Goal: Information Seeking & Learning: Learn about a topic

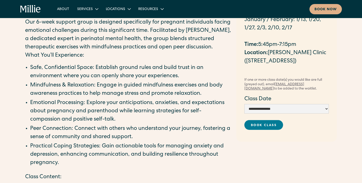
scroll to position [57, 0]
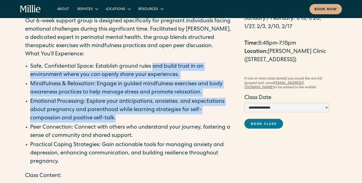
drag, startPoint x: 154, startPoint y: 68, endPoint x: 185, endPoint y: 116, distance: 57.2
click at [185, 116] on ul "Safe, Confidential Space: Establish ground rules and build trust in an environm…" at bounding box center [128, 115] width 206 height 104
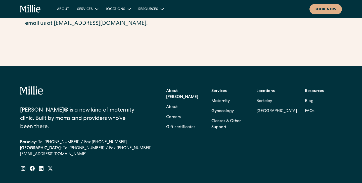
scroll to position [408, 0]
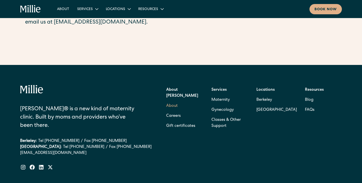
click at [175, 102] on link "About" at bounding box center [172, 106] width 12 height 10
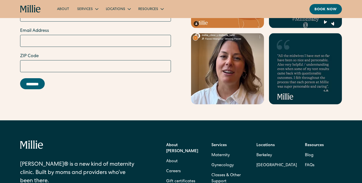
scroll to position [1647, 0]
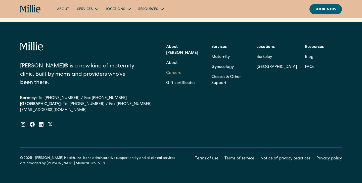
click at [174, 68] on link "Careers" at bounding box center [173, 73] width 15 height 10
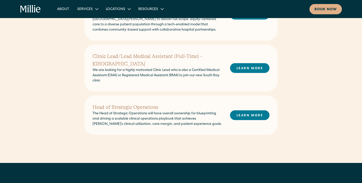
scroll to position [326, 0]
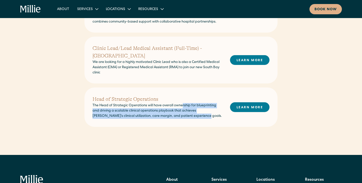
drag, startPoint x: 183, startPoint y: 99, endPoint x: 195, endPoint y: 127, distance: 30.6
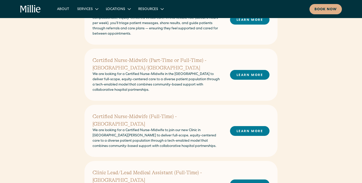
scroll to position [96, 0]
